Goal: Task Accomplishment & Management: Manage account settings

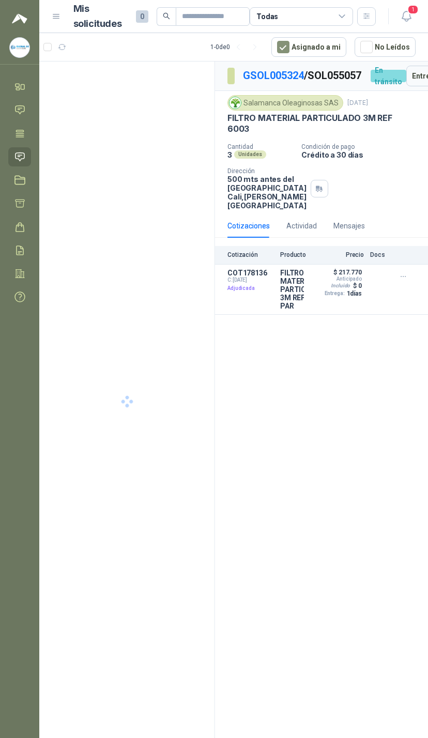
scroll to position [0, 200]
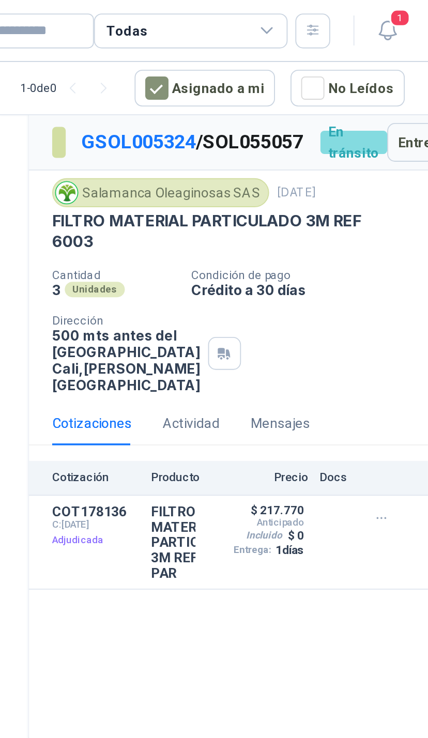
click at [407, 10] on span "1" at bounding box center [412, 10] width 11 height 10
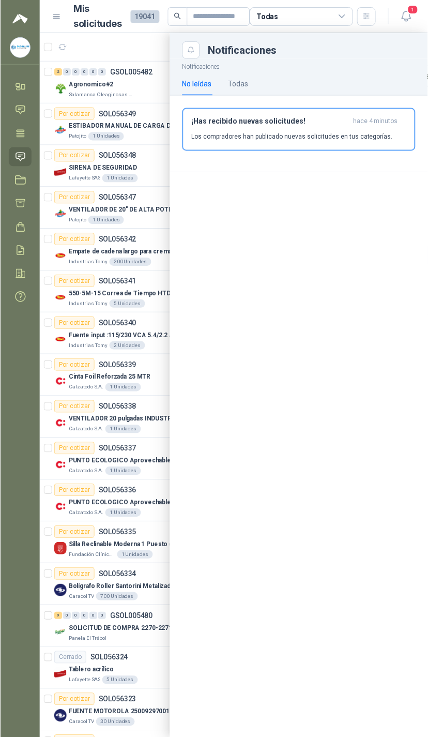
scroll to position [3, 0]
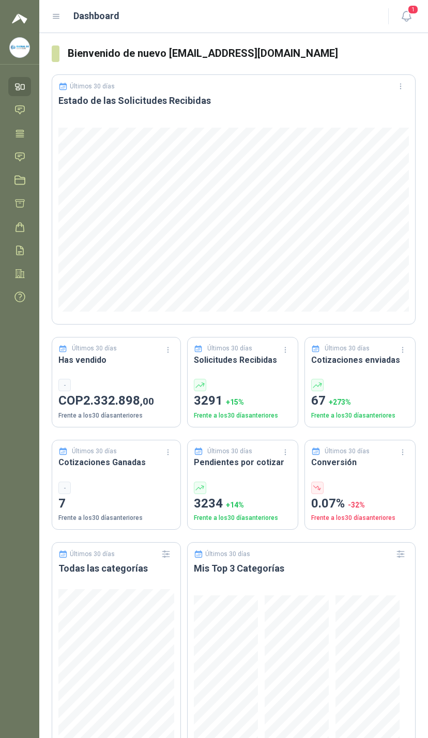
click at [410, 10] on span "1" at bounding box center [412, 10] width 11 height 10
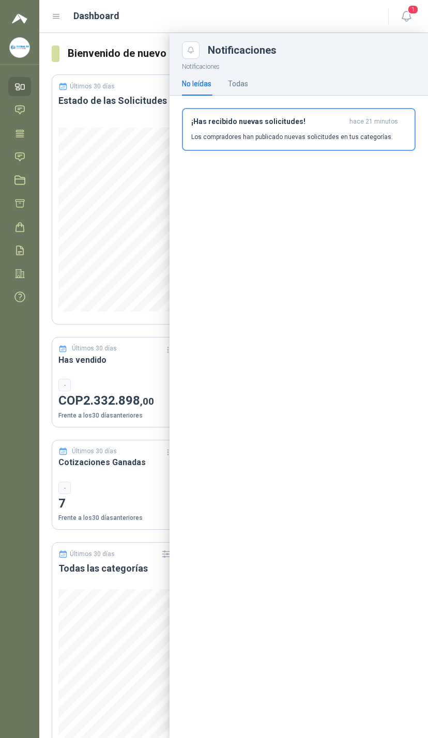
click at [22, 154] on icon at bounding box center [19, 156] width 11 height 11
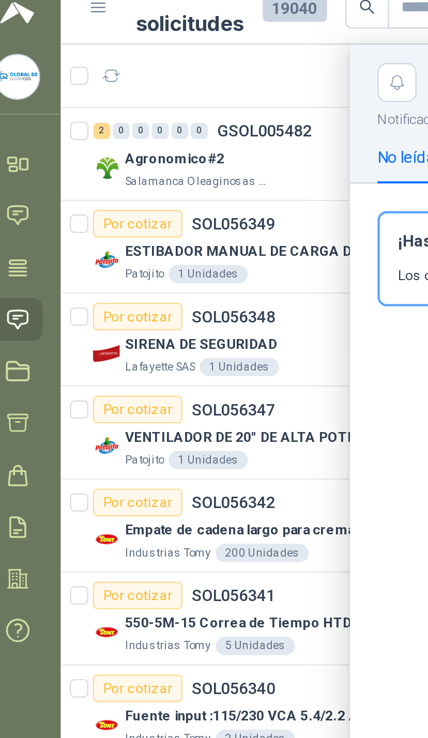
click at [131, 65] on div at bounding box center [233, 385] width 389 height 705
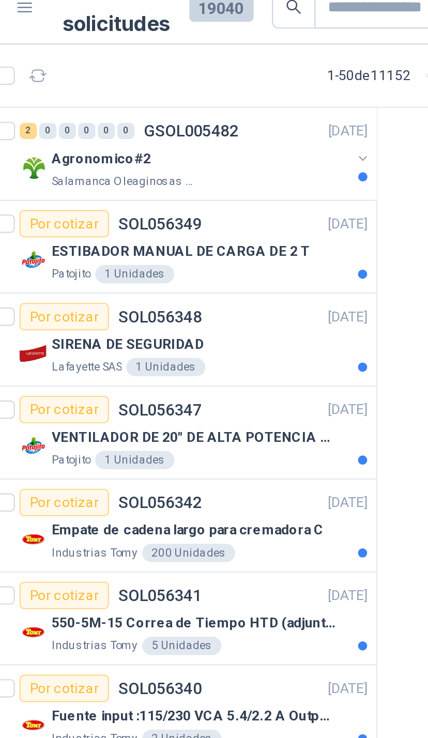
click at [204, 80] on button "button" at bounding box center [208, 84] width 8 height 8
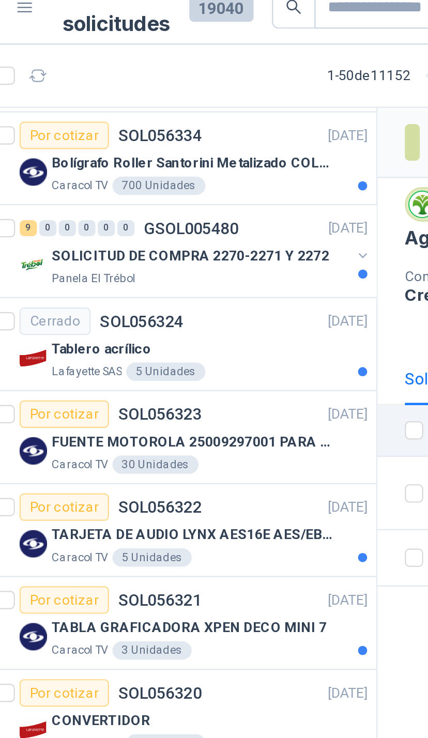
scroll to position [585, 0]
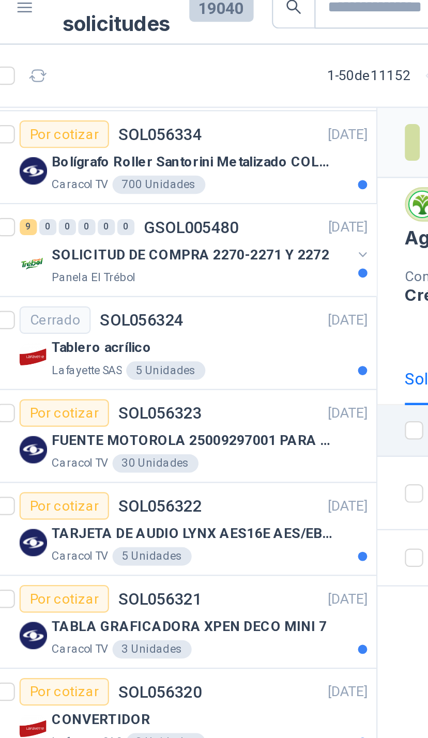
click at [204, 124] on button "button" at bounding box center [208, 128] width 8 height 8
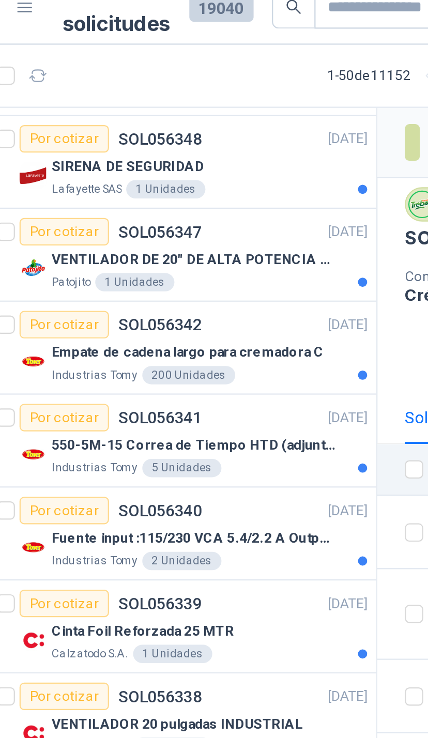
scroll to position [170, 0]
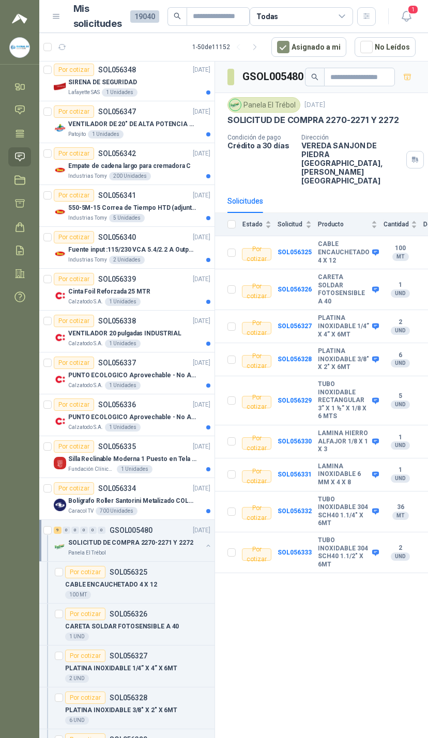
click at [340, 2] on article "Mis solicitudes 19040 Todas" at bounding box center [224, 17] width 303 height 30
click at [333, 13] on div "Todas" at bounding box center [301, 16] width 103 height 19
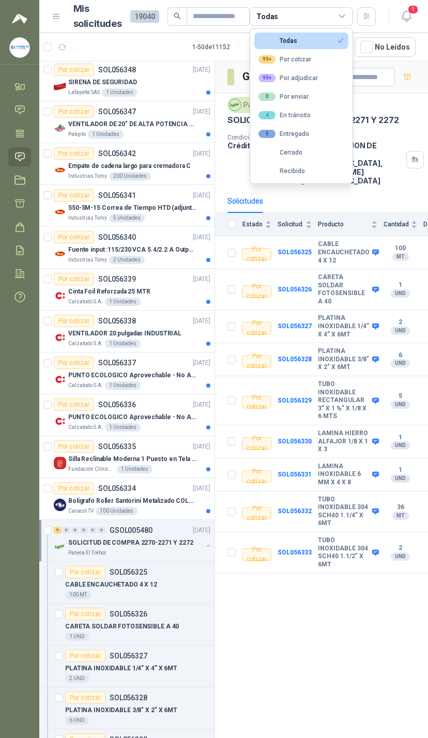
click at [330, 63] on button "99+ Por cotizar" at bounding box center [301, 59] width 94 height 17
click at [333, 24] on div "99+ Por cotizar" at bounding box center [301, 16] width 103 height 19
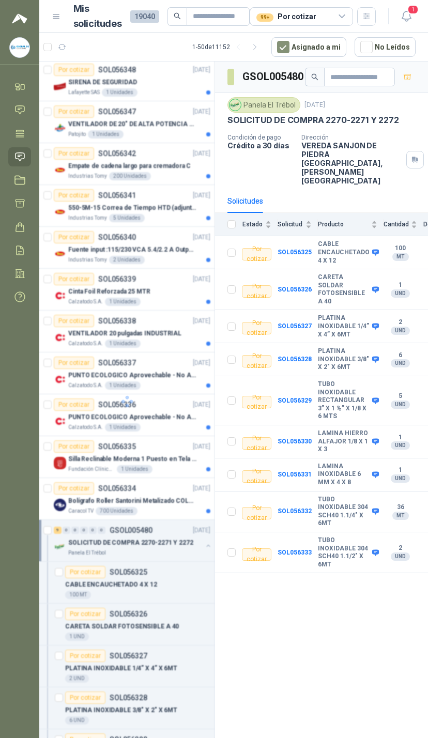
click at [334, 8] on div "99+ Por cotizar" at bounding box center [301, 16] width 103 height 19
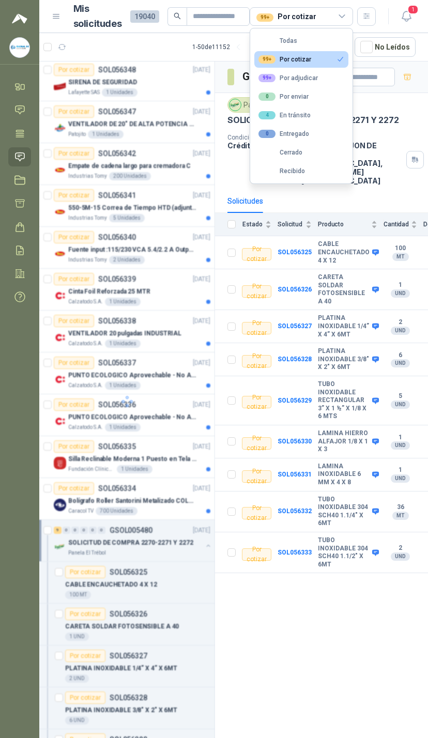
click at [328, 71] on button "99+ Por adjudicar" at bounding box center [301, 78] width 94 height 17
click at [332, 55] on button "99+ Por cotizar" at bounding box center [301, 59] width 94 height 17
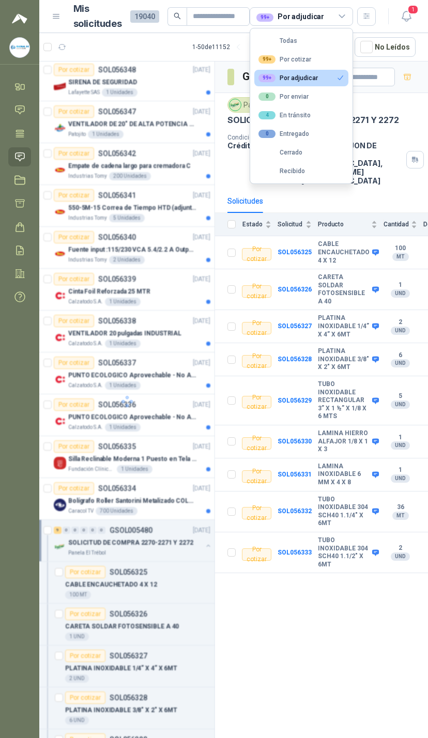
scroll to position [0, 0]
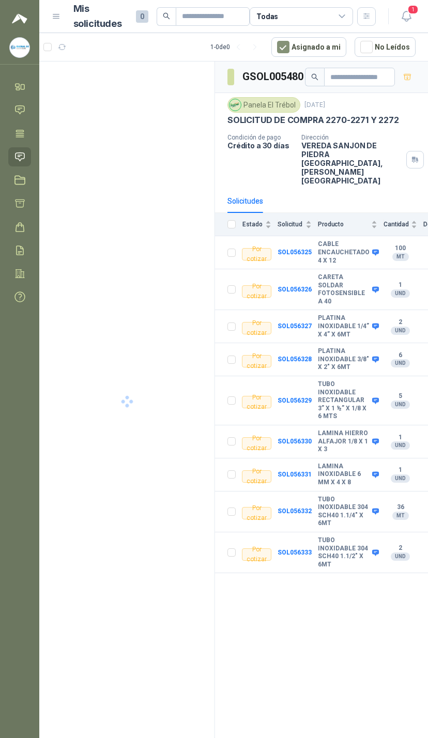
click at [333, 11] on div "Todas" at bounding box center [301, 16] width 103 height 19
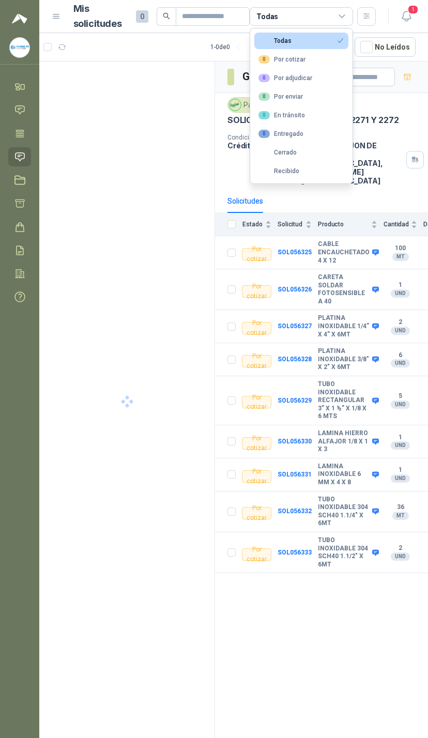
click at [311, 70] on button "0 Por adjudicar" at bounding box center [301, 78] width 94 height 17
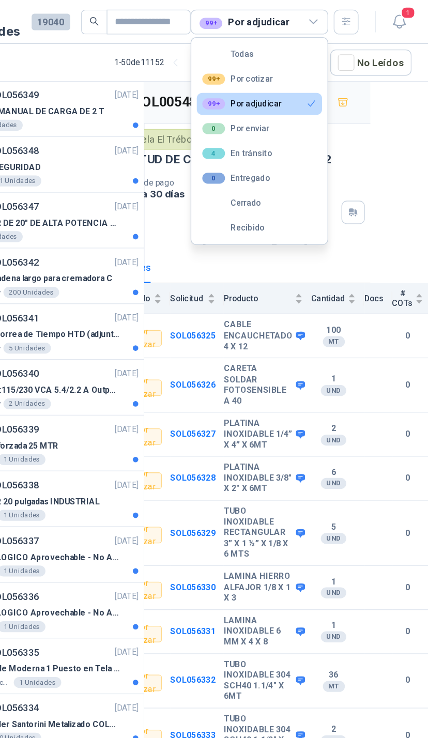
scroll to position [0, 1]
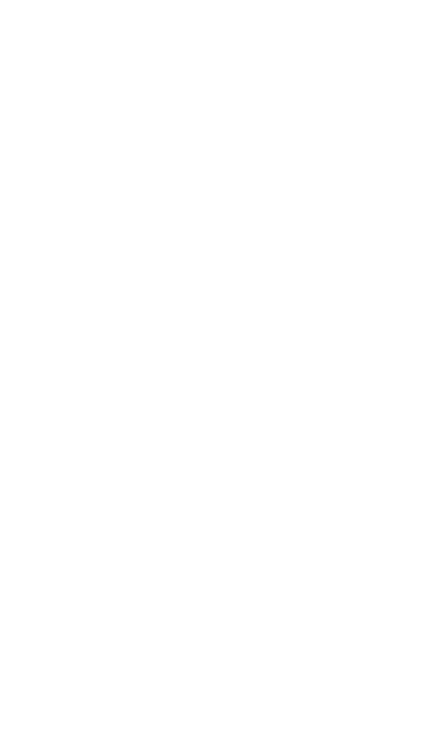
scroll to position [0, 106]
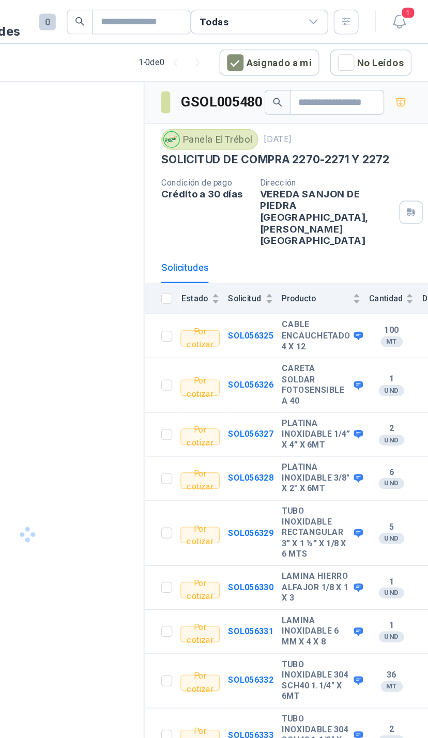
click at [250, 7] on div "Todas" at bounding box center [301, 16] width 103 height 19
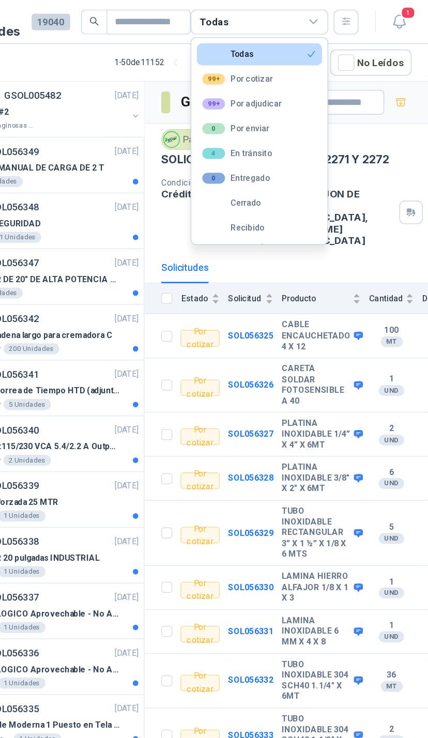
click at [254, 78] on button "99+ Por adjudicar" at bounding box center [301, 78] width 94 height 17
